Goal: Task Accomplishment & Management: Complete application form

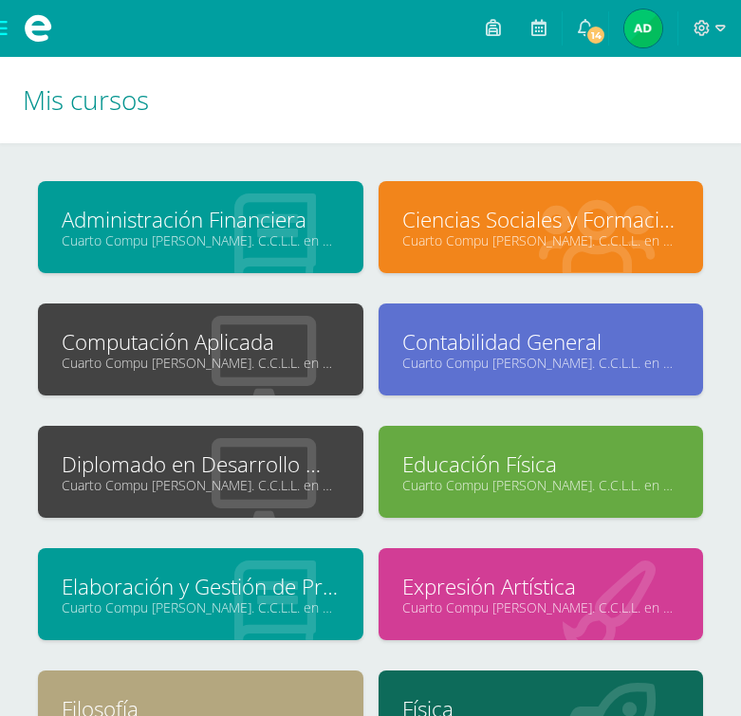
click at [177, 338] on link "Computación Aplicada" at bounding box center [201, 341] width 278 height 29
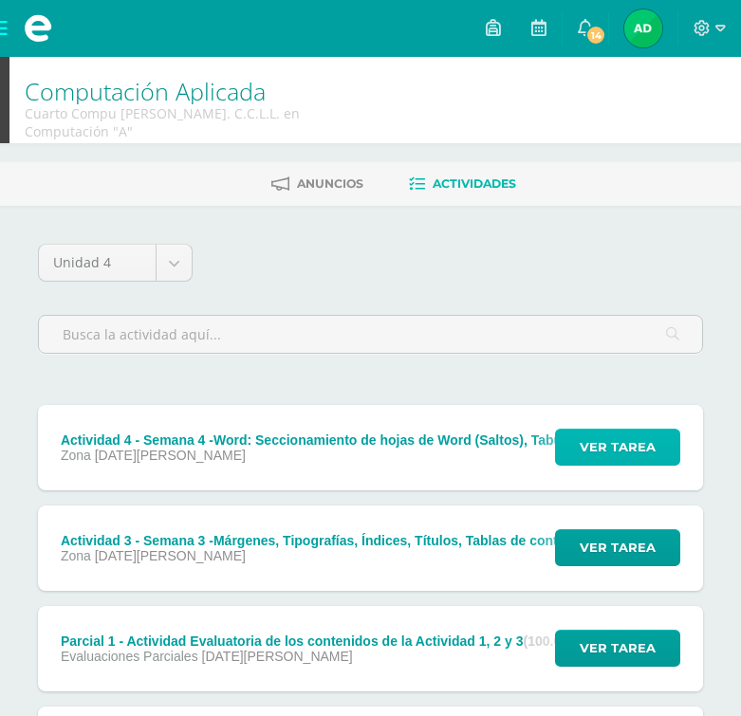
click at [617, 431] on span "Ver tarea" at bounding box center [618, 447] width 76 height 35
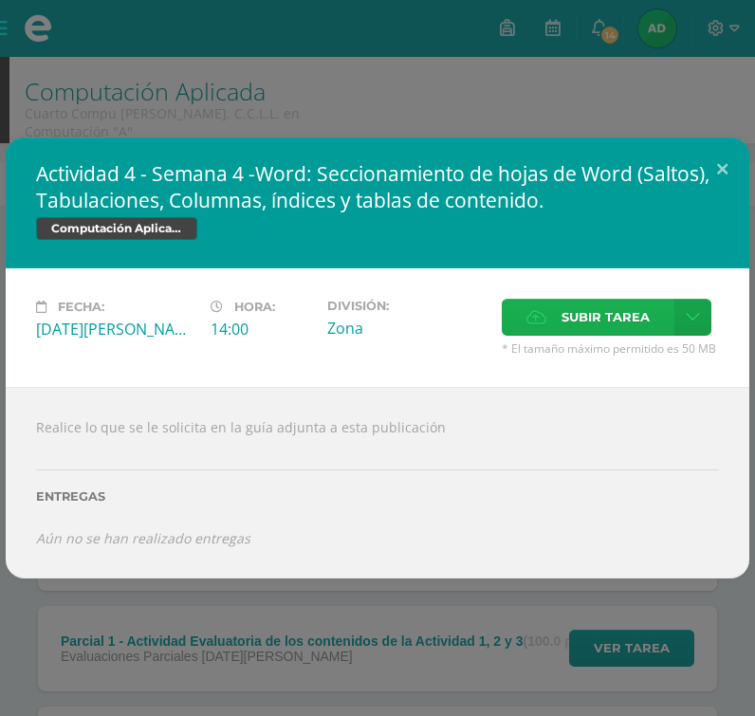
click at [547, 320] on label "Subir tarea" at bounding box center [588, 317] width 173 height 37
click at [0, 0] on input "Subir tarea" at bounding box center [0, 0] width 0 height 0
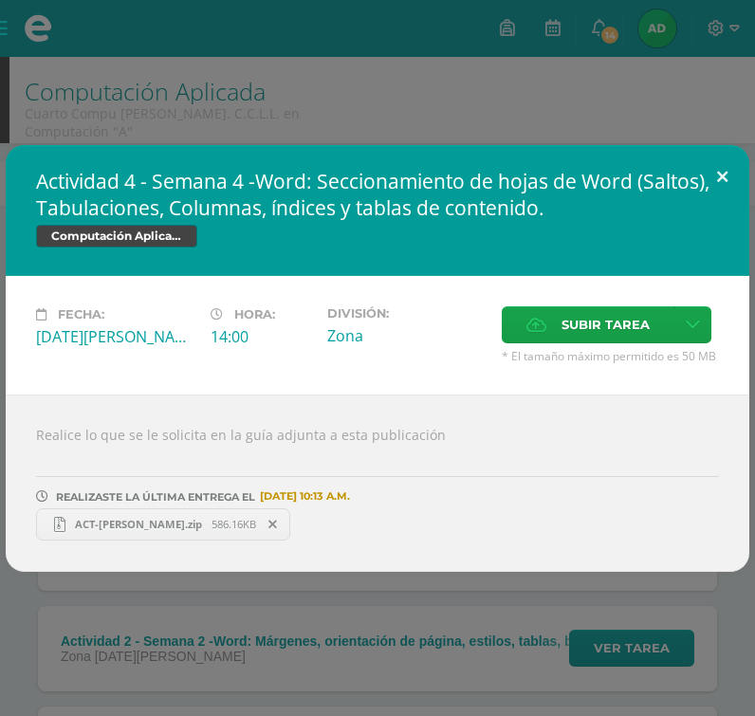
click at [727, 167] on button at bounding box center [722, 177] width 54 height 65
